Goal: Use online tool/utility: Utilize a website feature to perform a specific function

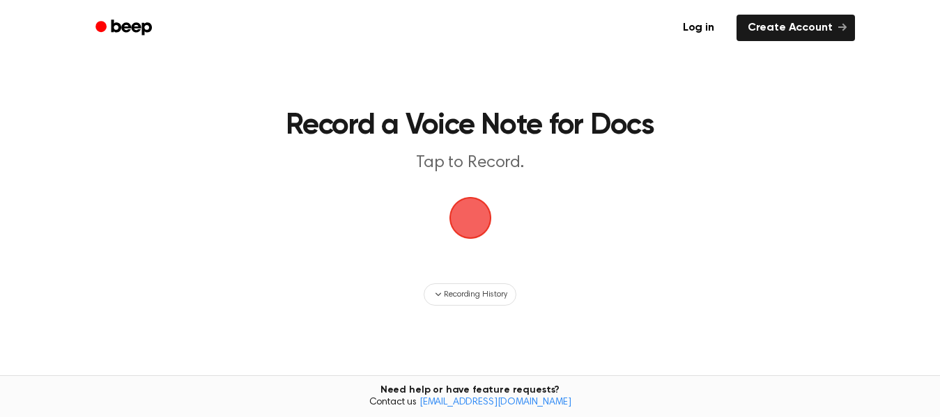
click at [482, 212] on span "button" at bounding box center [469, 218] width 45 height 45
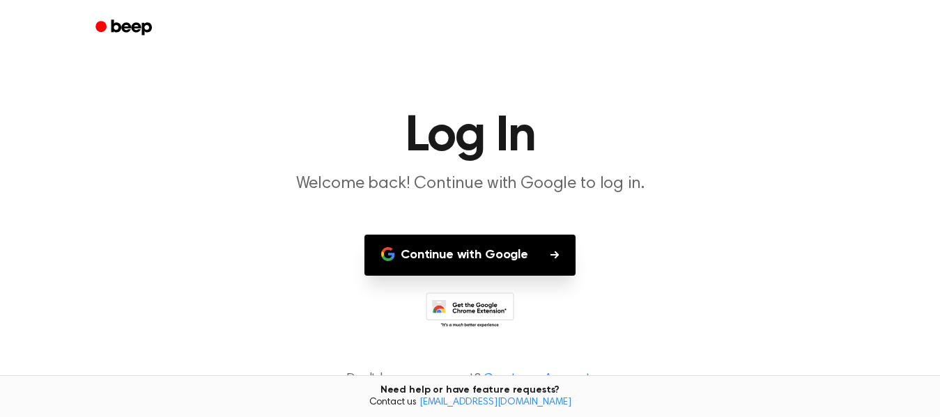
click at [530, 245] on button "Continue with Google" at bounding box center [469, 255] width 211 height 41
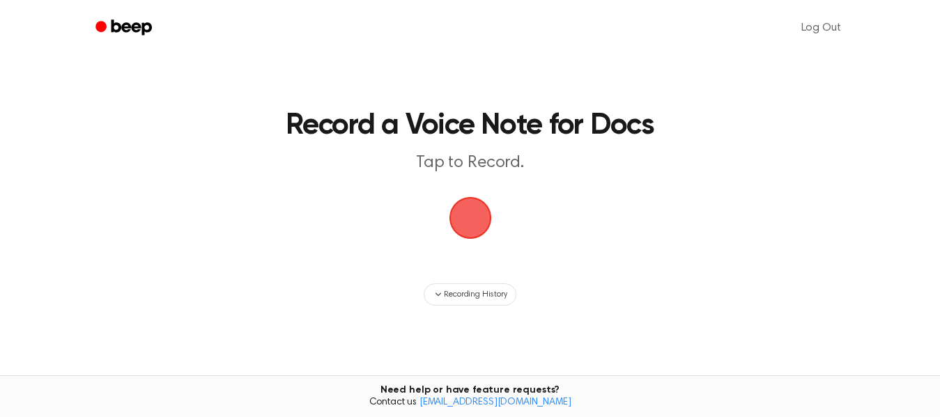
click at [466, 226] on span "button" at bounding box center [469, 217] width 47 height 47
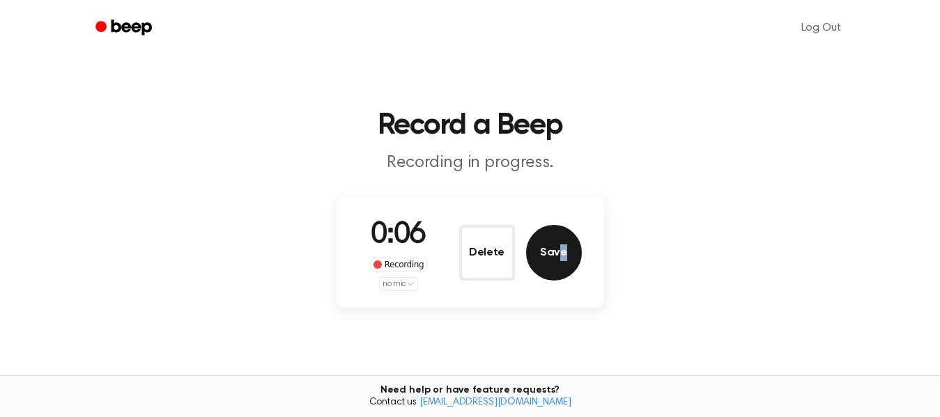
drag, startPoint x: 564, startPoint y: 282, endPoint x: 559, endPoint y: 259, distance: 23.7
click at [559, 259] on div "0:06 Recording no mic Delete Save" at bounding box center [470, 252] width 223 height 77
click at [559, 259] on button "Save" at bounding box center [554, 253] width 56 height 56
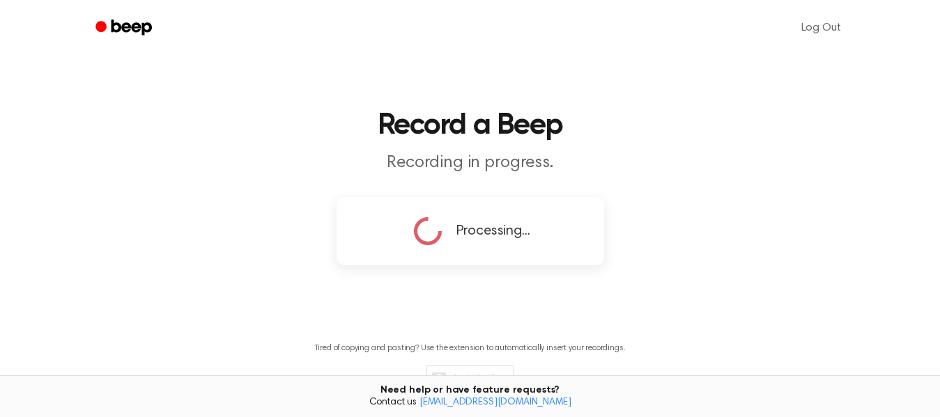
copy button "e"
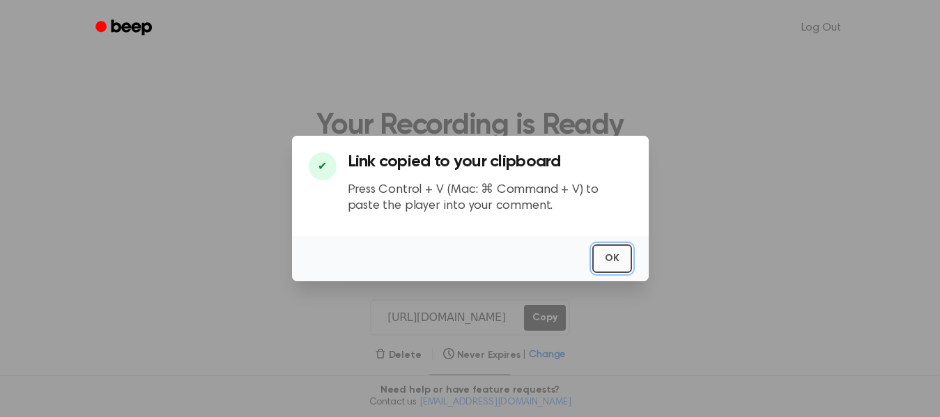
click at [607, 259] on button "OK" at bounding box center [612, 259] width 40 height 29
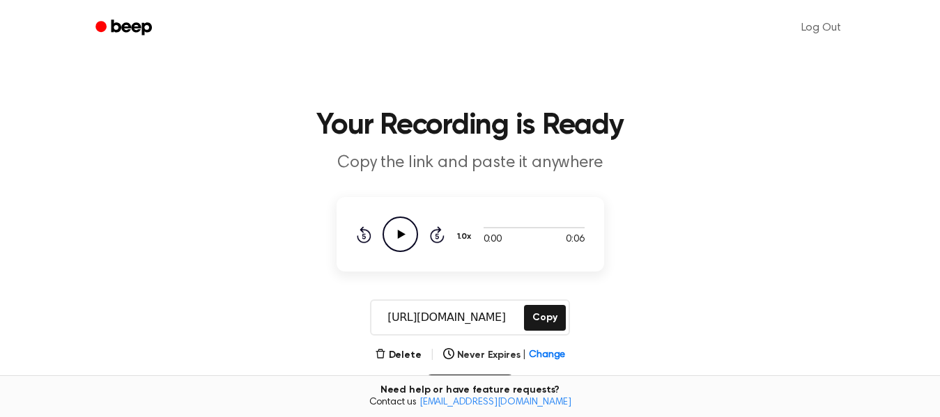
click at [397, 218] on circle at bounding box center [400, 234] width 34 height 34
click at [392, 230] on icon "Play Audio" at bounding box center [401, 235] width 36 height 36
click at [395, 356] on button "Delete" at bounding box center [398, 355] width 47 height 15
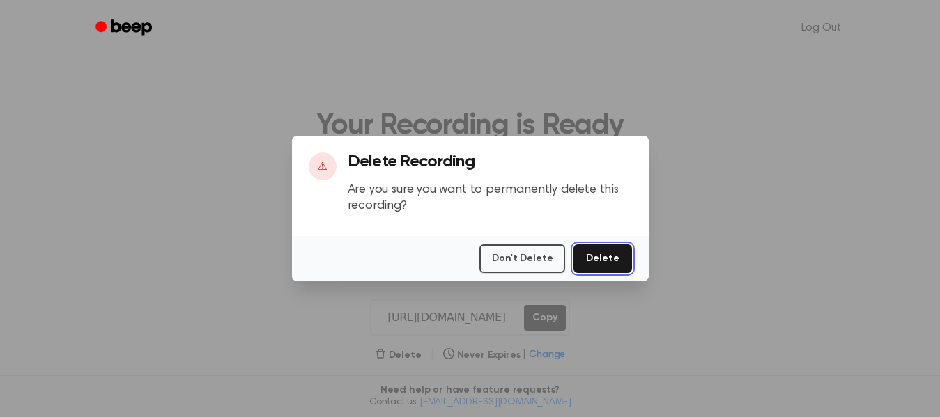
click at [607, 266] on button "Delete" at bounding box center [603, 259] width 58 height 29
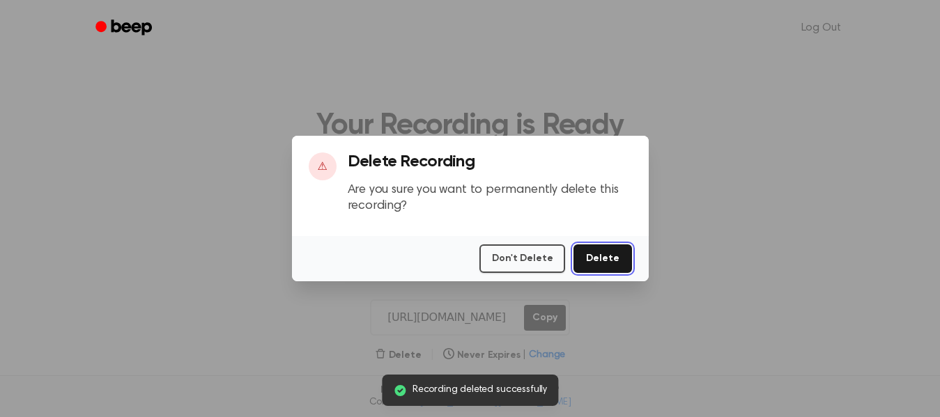
click at [605, 258] on button "Delete" at bounding box center [603, 259] width 58 height 29
